Goal: Transaction & Acquisition: Book appointment/travel/reservation

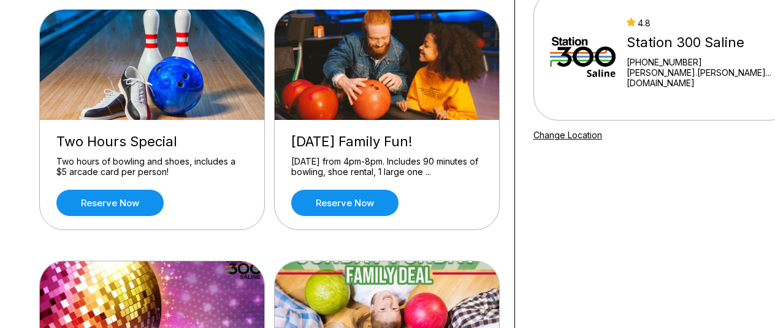
scroll to position [124, 0]
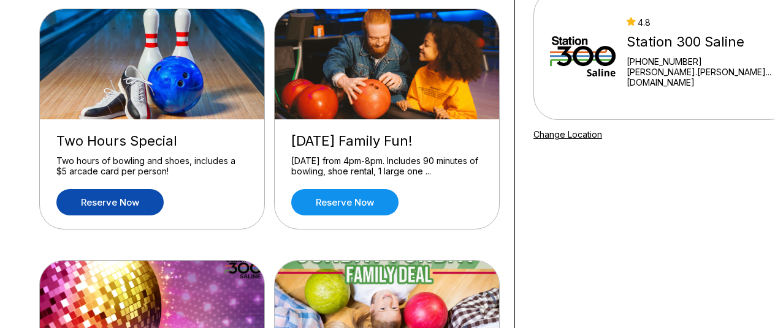
click at [103, 200] on link "Reserve now" at bounding box center [109, 202] width 107 height 26
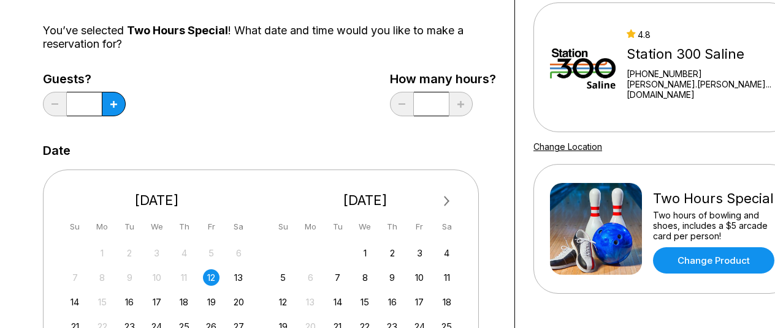
scroll to position [113, 0]
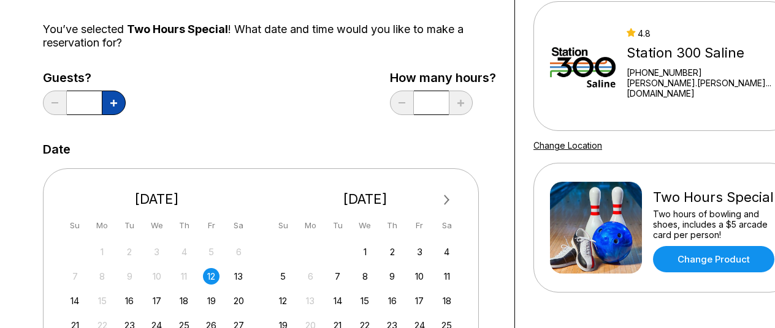
click at [114, 104] on icon at bounding box center [113, 103] width 7 height 7
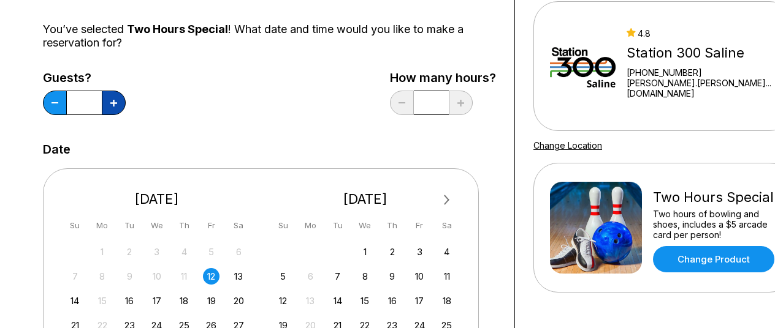
click at [114, 104] on icon at bounding box center [113, 103] width 7 height 7
type input "*"
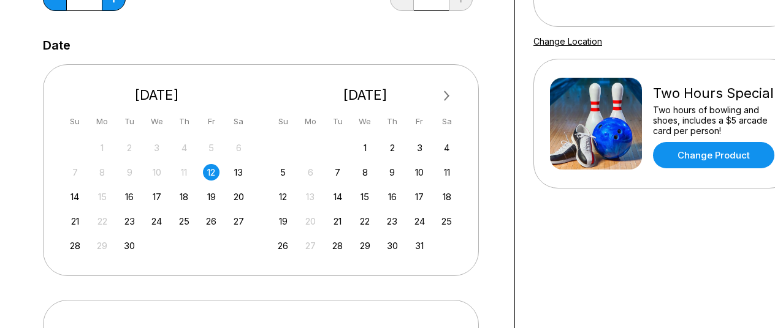
scroll to position [243, 0]
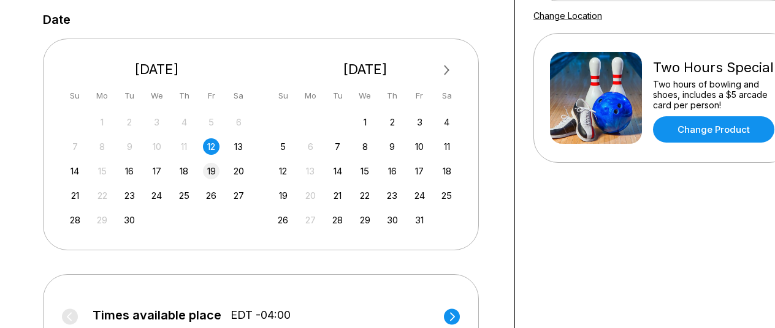
click at [208, 171] on div "19" at bounding box center [211, 171] width 17 height 17
click at [189, 172] on div "18" at bounding box center [184, 171] width 17 height 17
click at [184, 194] on div "25" at bounding box center [184, 196] width 17 height 17
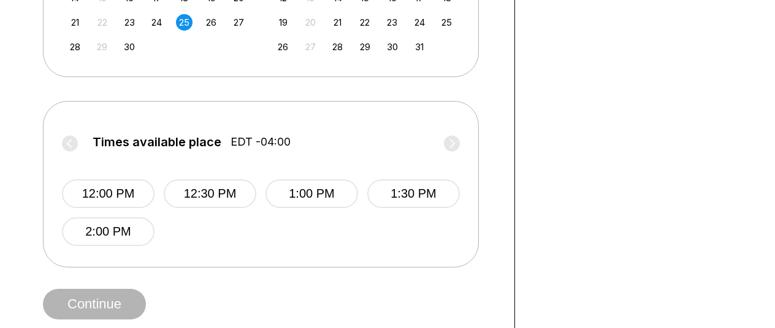
scroll to position [414, 0]
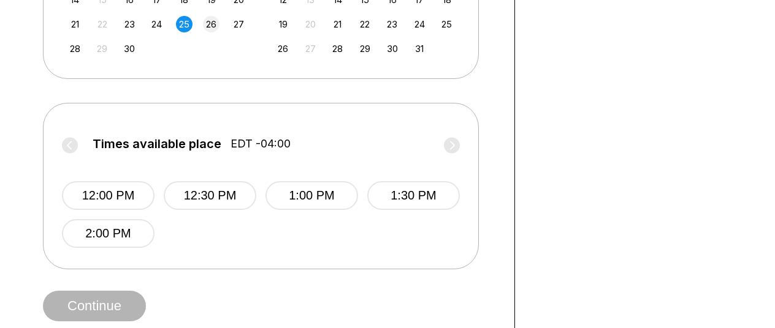
click at [216, 22] on div "26" at bounding box center [211, 24] width 17 height 17
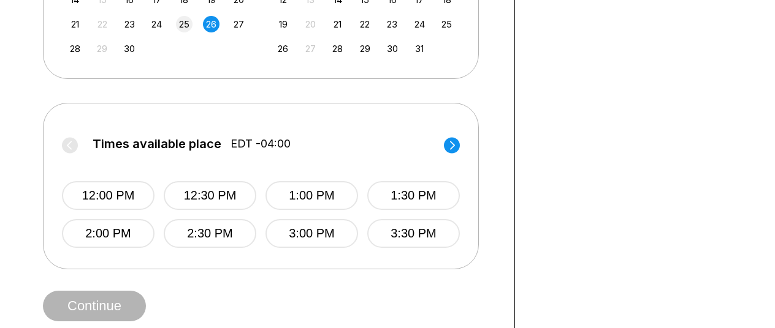
click at [179, 24] on div "25" at bounding box center [184, 24] width 17 height 17
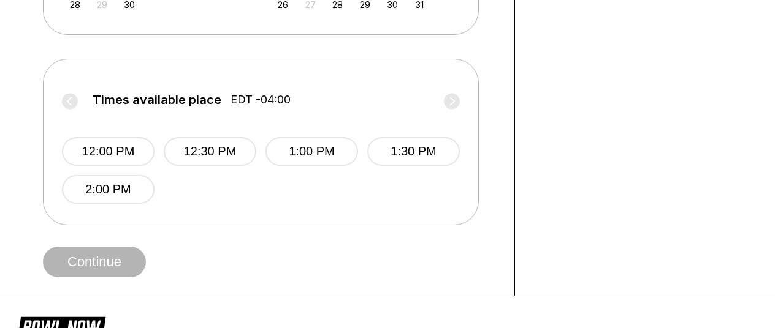
scroll to position [459, 0]
click at [106, 191] on button "2:00 PM" at bounding box center [108, 189] width 93 height 29
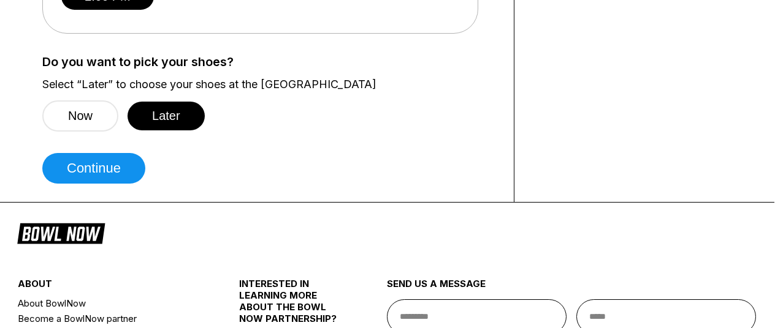
scroll to position [653, 1]
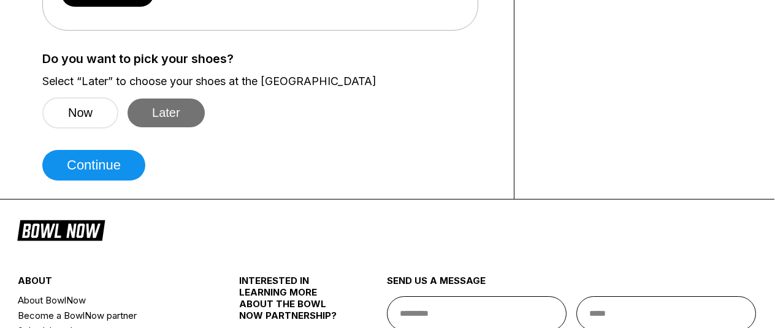
click at [164, 107] on button "Later" at bounding box center [165, 113] width 77 height 29
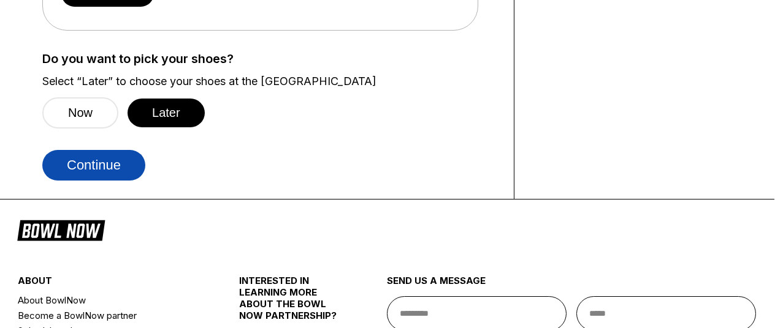
click at [127, 160] on button "Continue" at bounding box center [93, 165] width 103 height 31
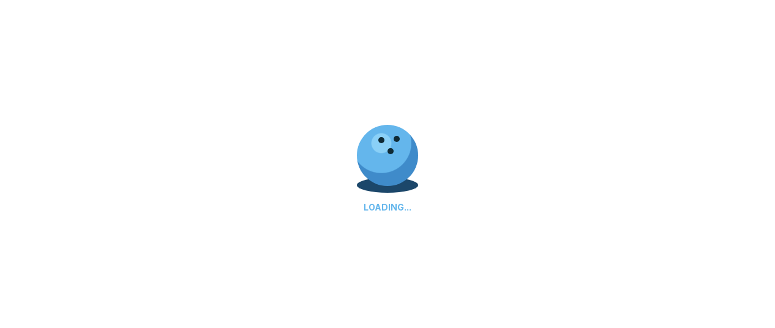
select select "**"
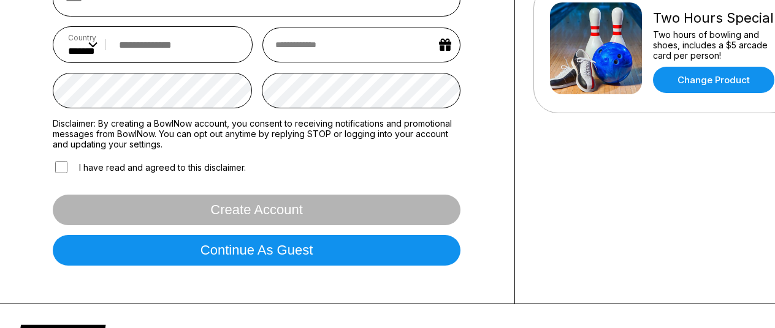
scroll to position [397, 0]
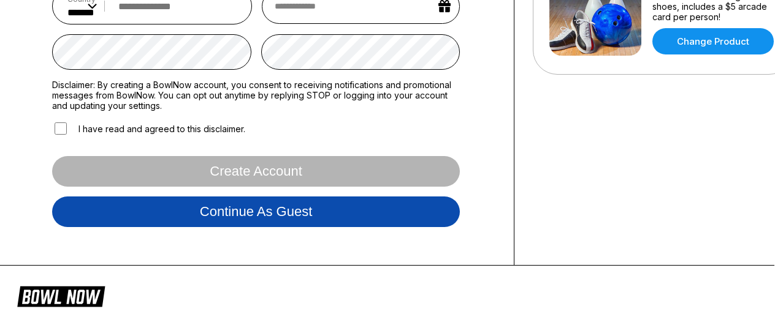
click at [412, 212] on button "Continue as guest" at bounding box center [256, 212] width 408 height 31
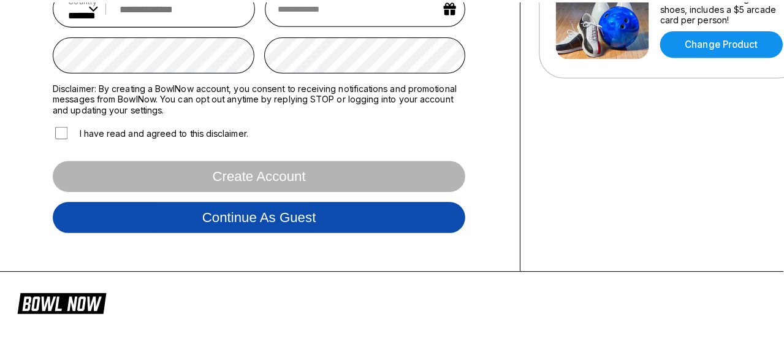
scroll to position [228, 1]
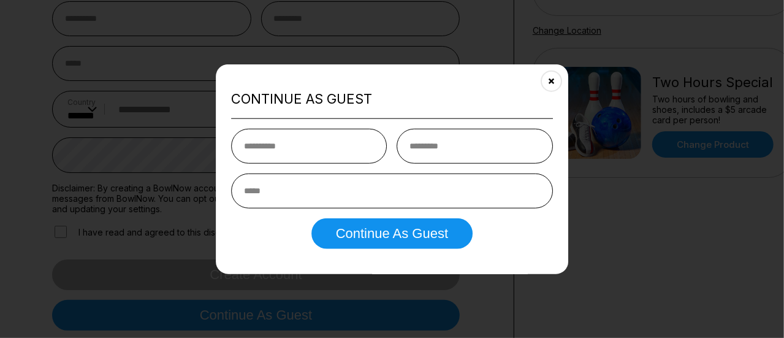
click at [301, 125] on div "Continue as Guest Continue as Guest" at bounding box center [392, 169] width 353 height 210
click at [313, 140] on input "text" at bounding box center [309, 146] width 156 height 35
type input "******"
type input "**********"
click at [383, 213] on div "**********" at bounding box center [392, 189] width 322 height 120
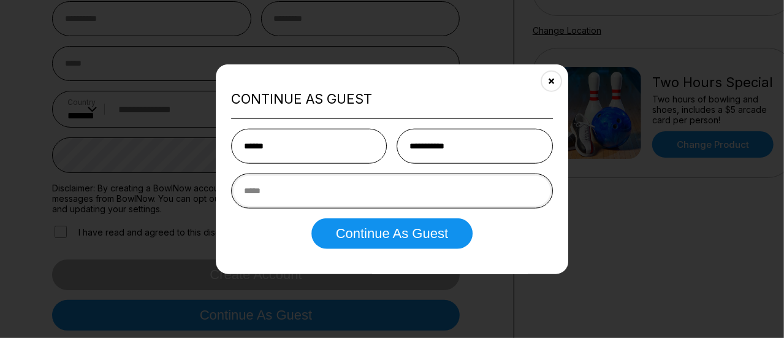
click at [377, 199] on input "email" at bounding box center [392, 190] width 322 height 35
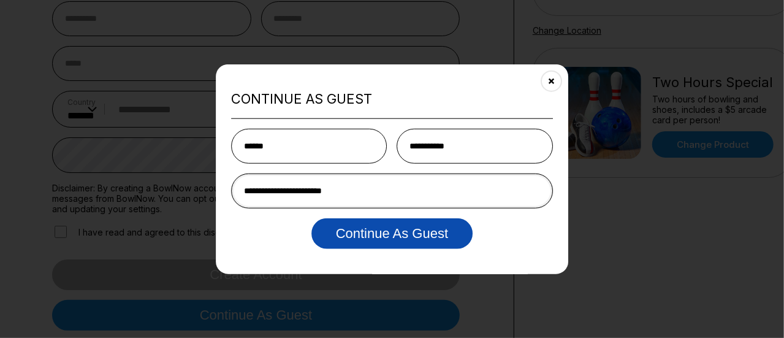
type input "**********"
click at [357, 231] on button "Continue as Guest" at bounding box center [391, 233] width 161 height 31
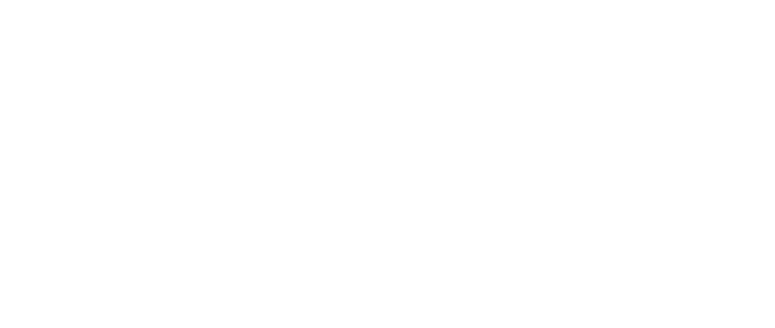
scroll to position [0, 0]
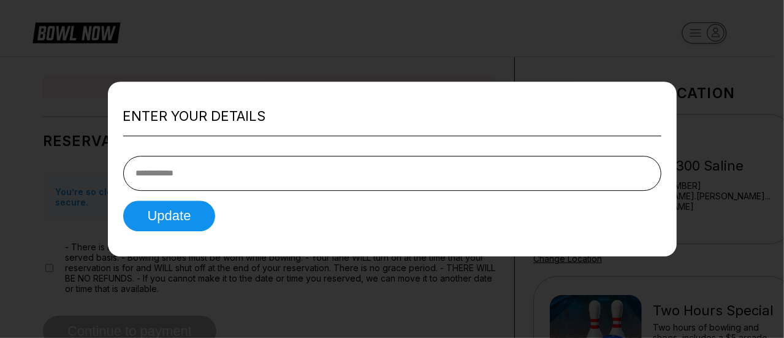
click at [270, 180] on input "tel" at bounding box center [392, 173] width 538 height 35
type input "*"
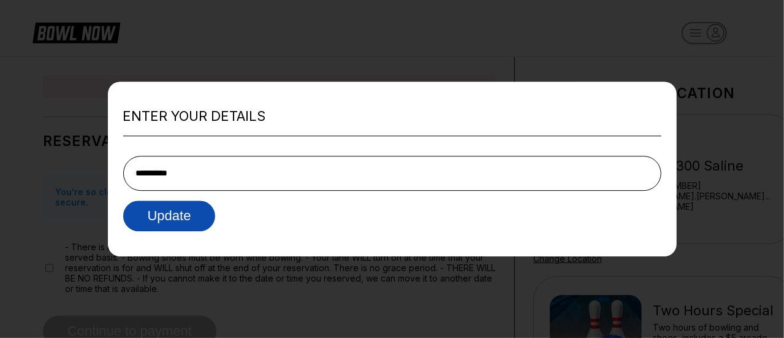
type input "**********"
click at [139, 225] on button "Update" at bounding box center [169, 215] width 93 height 31
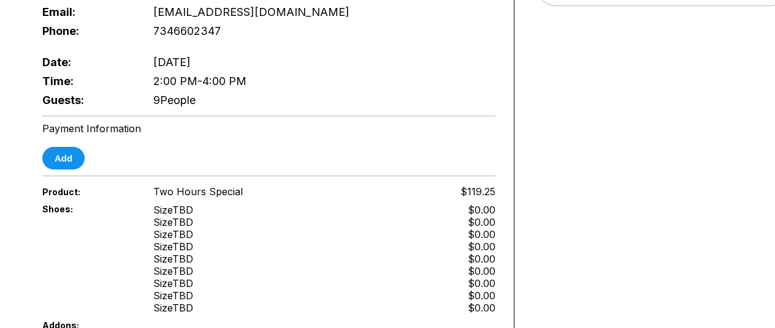
scroll to position [0, 1]
